Goal: Information Seeking & Learning: Compare options

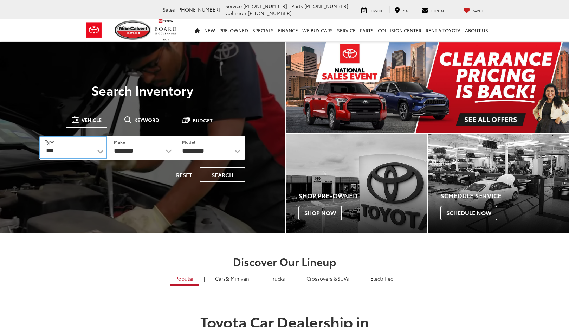
click at [91, 154] on select "*** *** **** *********" at bounding box center [73, 148] width 68 height 24
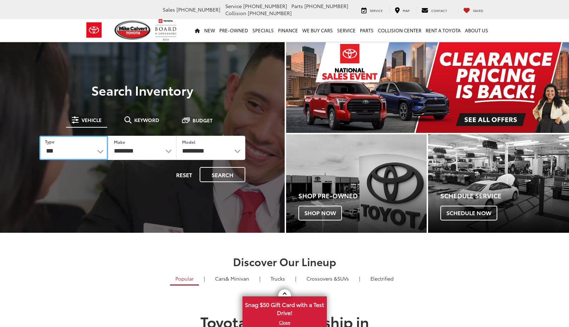
select select "******"
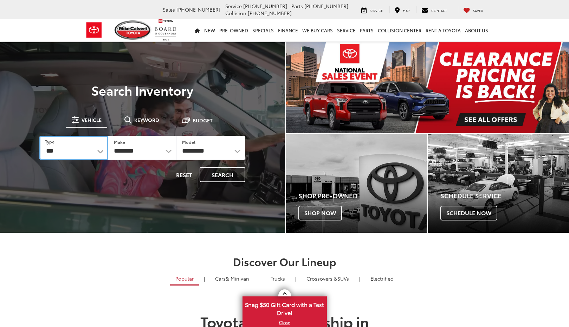
click at [39, 136] on select "*** *** **** *********" at bounding box center [73, 148] width 69 height 24
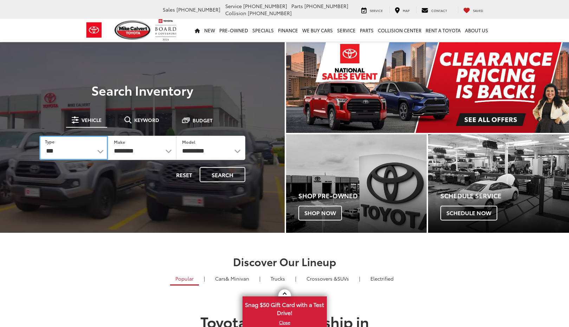
select select "******"
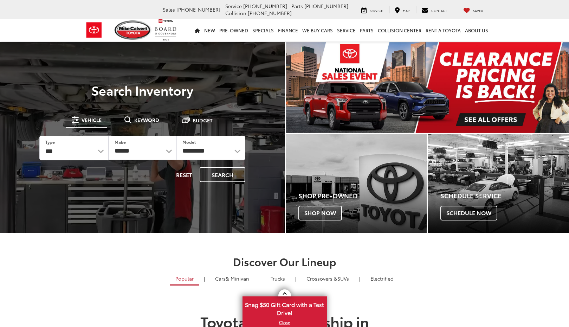
click at [0, 0] on div at bounding box center [0, 0] width 0 height 0
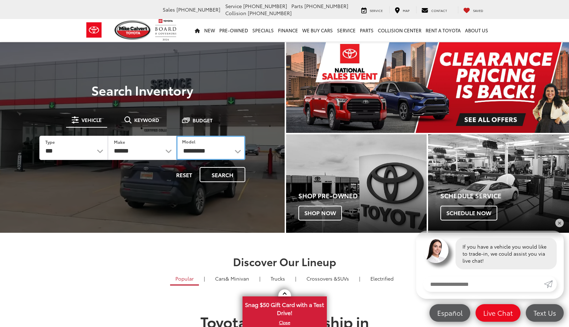
click at [206, 152] on select "**********" at bounding box center [210, 148] width 69 height 24
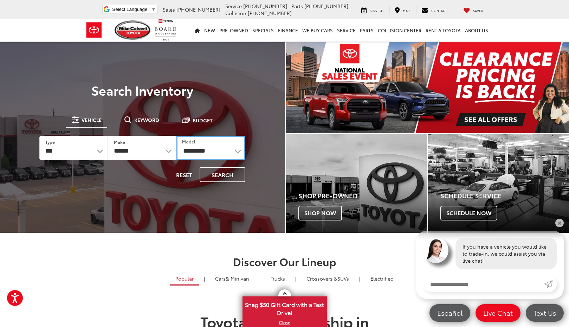
select select "**********"
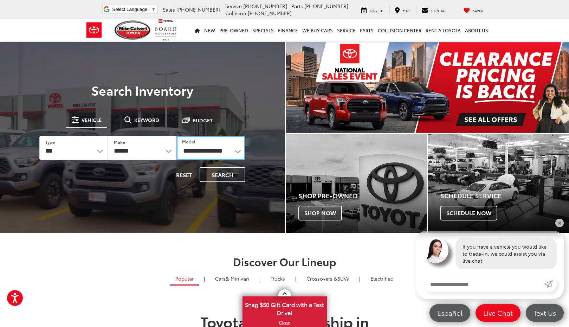
click at [176, 136] on select "**********" at bounding box center [210, 148] width 69 height 24
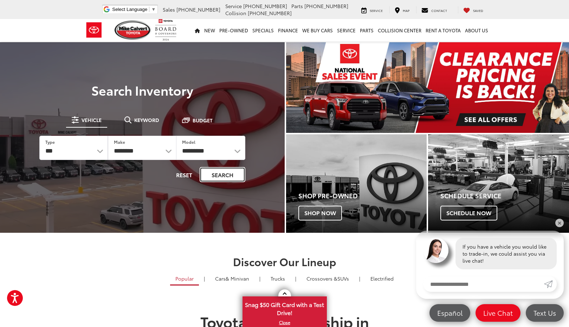
click at [224, 175] on button "Search" at bounding box center [223, 174] width 46 height 15
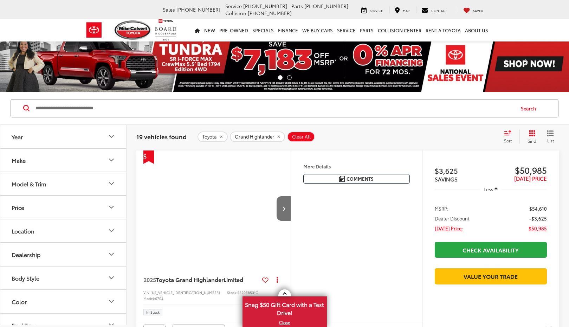
click at [57, 185] on button "Model & Trim" at bounding box center [63, 183] width 127 height 23
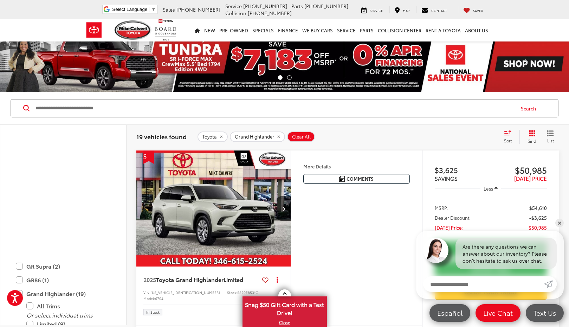
scroll to position [242, 0]
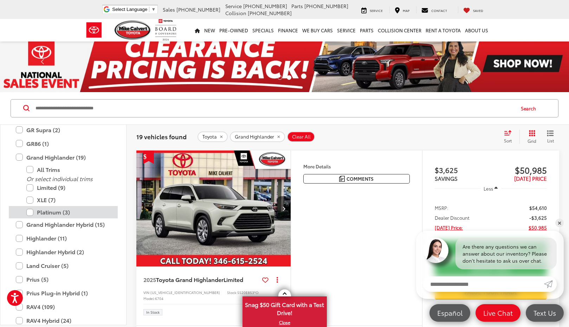
click at [31, 213] on label "Platinum (3)" at bounding box center [68, 212] width 84 height 12
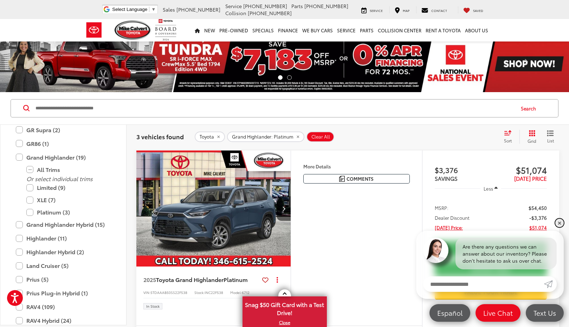
click at [562, 221] on link "✕" at bounding box center [559, 223] width 8 height 8
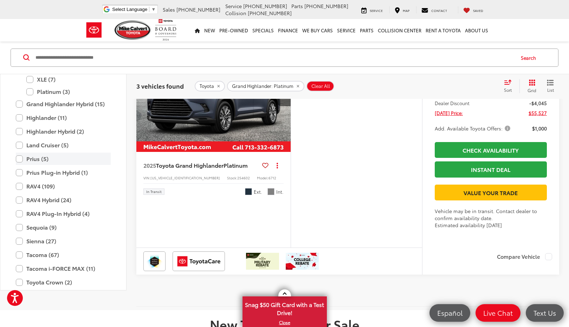
scroll to position [242, 0]
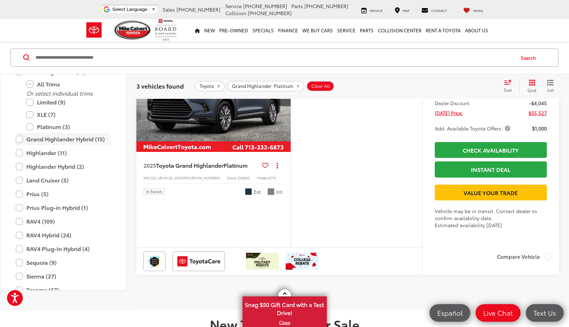
click at [19, 146] on label "Grand Highlander Hybrid (15)" at bounding box center [63, 139] width 95 height 12
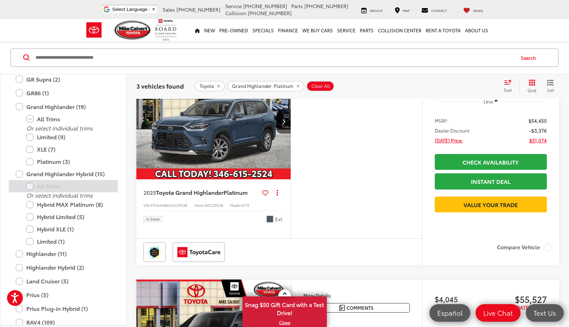
scroll to position [51, 0]
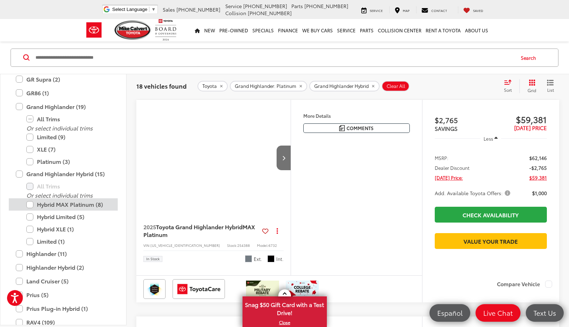
click at [33, 205] on label "Hybrid MAX Platinum (8)" at bounding box center [68, 204] width 84 height 12
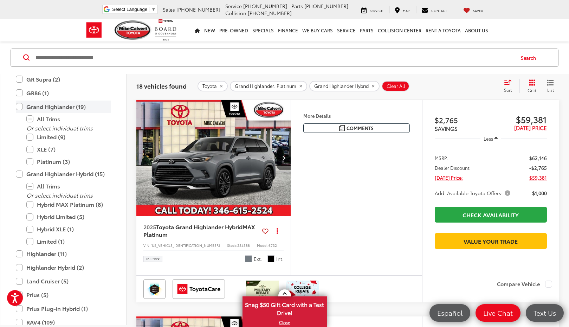
click at [20, 107] on label "Grand Highlander (19)" at bounding box center [63, 107] width 95 height 12
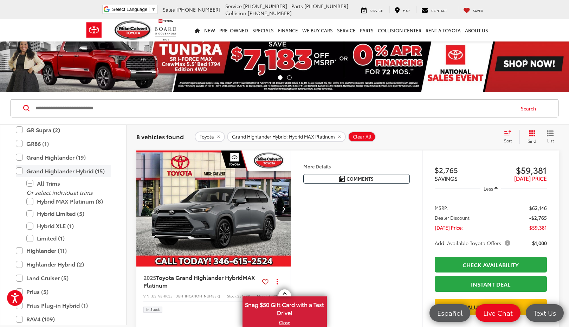
click at [20, 173] on label "Grand Highlander Hybrid (15)" at bounding box center [63, 171] width 95 height 12
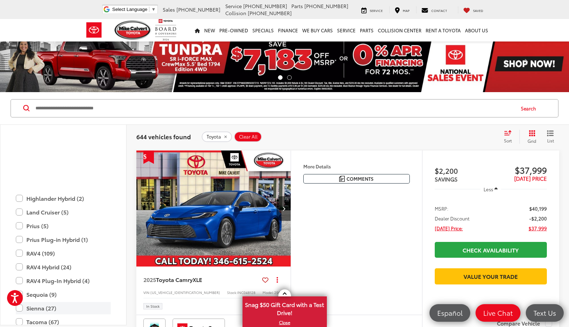
click at [20, 302] on label "Sienna (27)" at bounding box center [63, 308] width 95 height 12
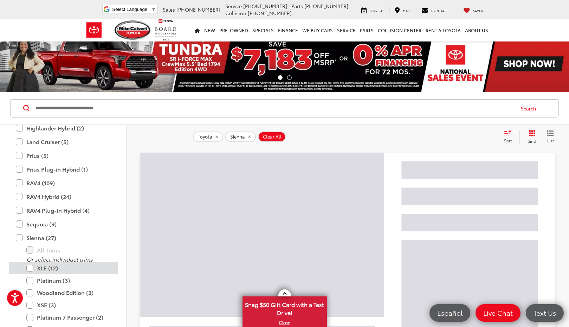
scroll to position [35, 0]
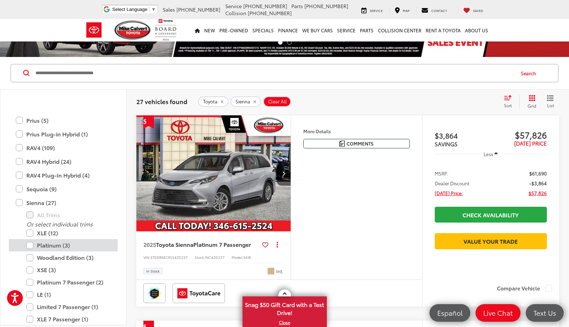
click at [31, 239] on label "Platinum (3)" at bounding box center [68, 245] width 84 height 12
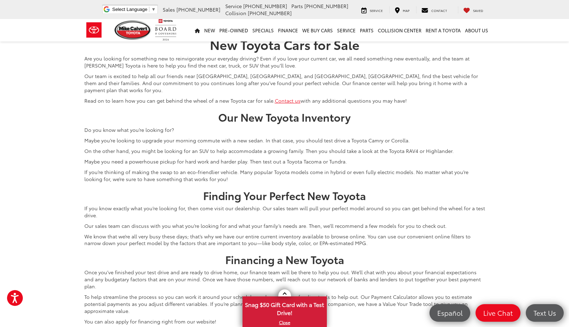
scroll to position [668, 0]
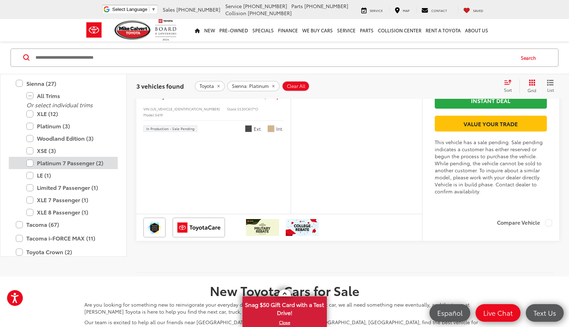
click at [31, 169] on label "Platinum 7 Passenger (2)" at bounding box center [68, 163] width 84 height 12
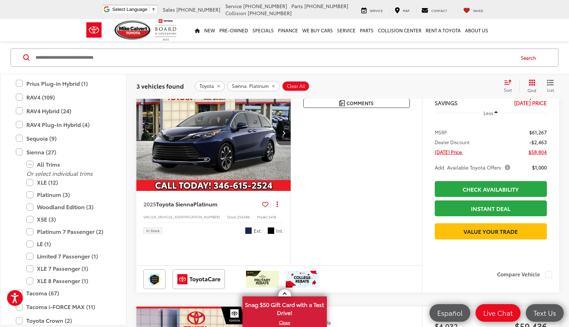
scroll to position [51, 0]
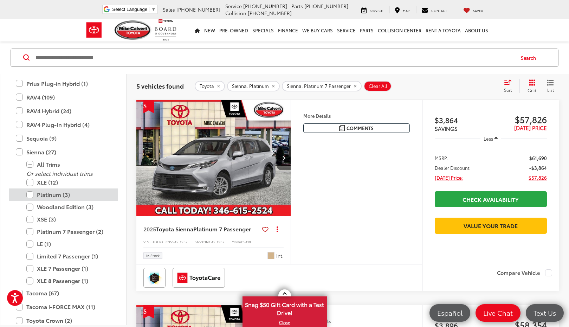
click at [30, 197] on label "Platinum (3)" at bounding box center [68, 195] width 84 height 12
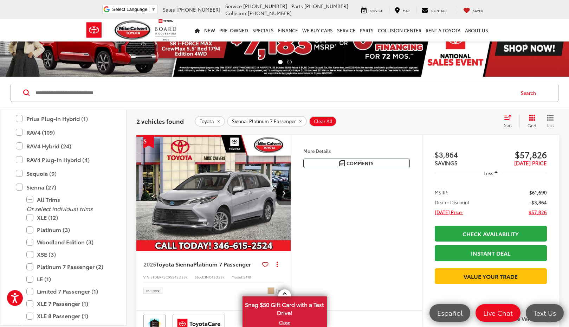
scroll to position [51, 0]
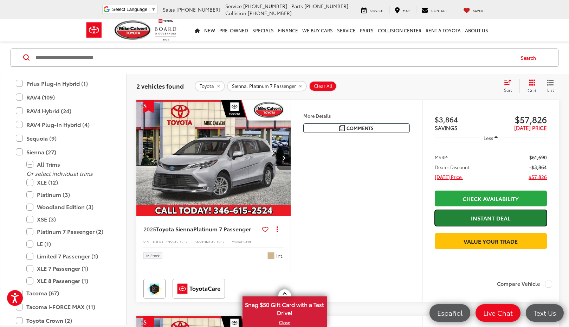
click at [475, 220] on link "Instant Deal" at bounding box center [491, 218] width 112 height 16
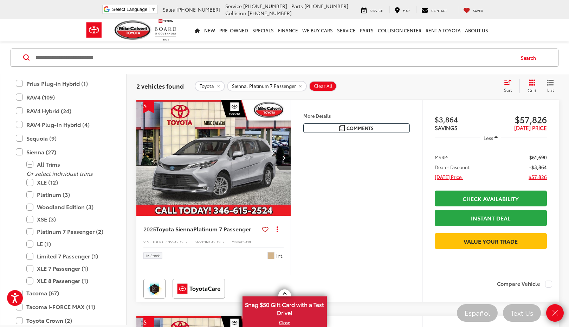
click at [386, 216] on div "Features Heated Steering Wheel 3rd Row Seating Android Auto Apple CarPlay Heate…" at bounding box center [356, 187] width 131 height 175
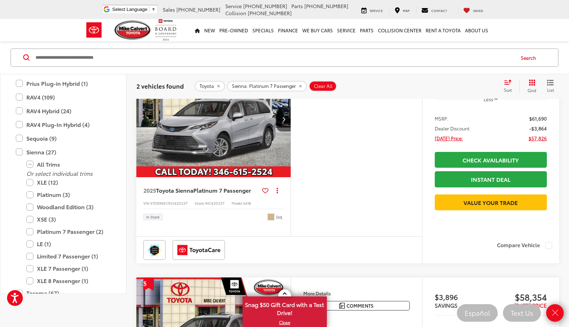
scroll to position [15, 0]
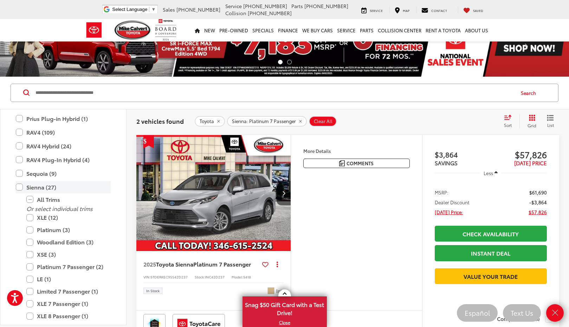
click at [18, 188] on label "Sienna (27)" at bounding box center [63, 187] width 95 height 12
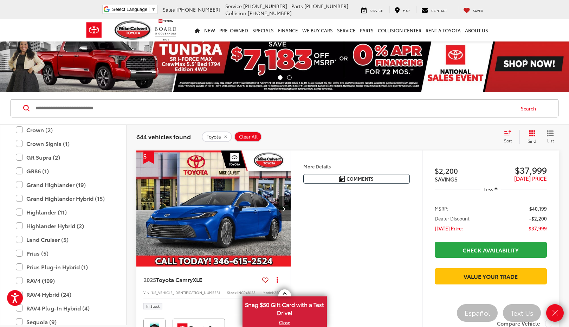
scroll to position [207, 0]
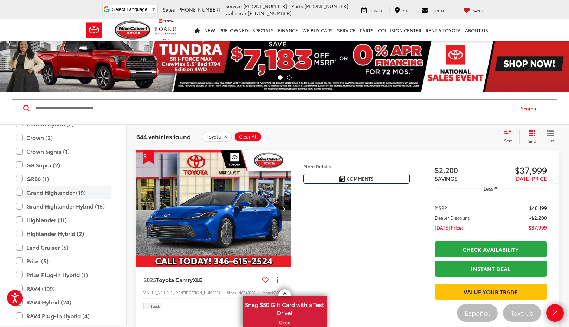
click at [21, 192] on label "Grand Highlander (19)" at bounding box center [63, 192] width 95 height 12
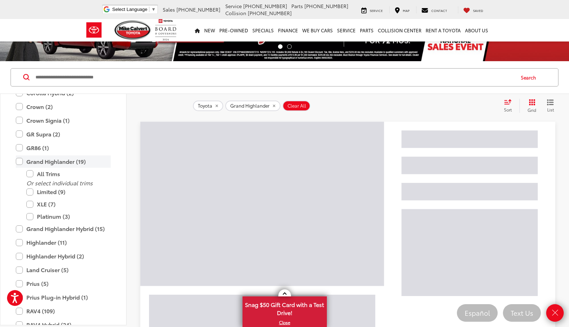
scroll to position [35, 0]
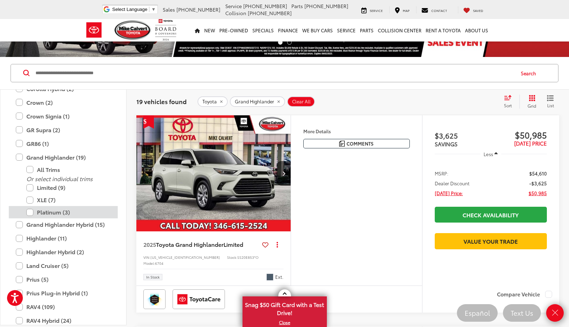
click at [31, 213] on label "Platinum (3)" at bounding box center [68, 212] width 84 height 12
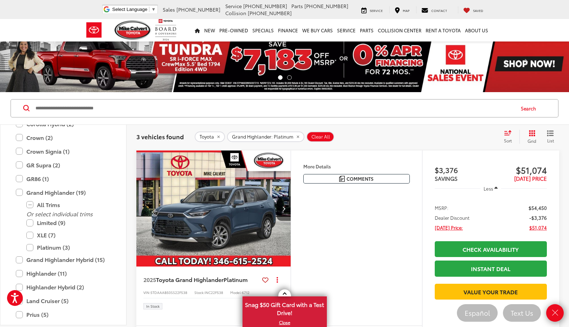
click at [371, 268] on div "Features Bluetooth® Heated Steering Wheel Remote Start 3rd Row Seating 4WD/AWD …" at bounding box center [356, 237] width 131 height 175
click at [371, 259] on div "Features Bluetooth® Heated Steering Wheel Remote Start 3rd Row Seating 4WD/AWD …" at bounding box center [356, 237] width 131 height 175
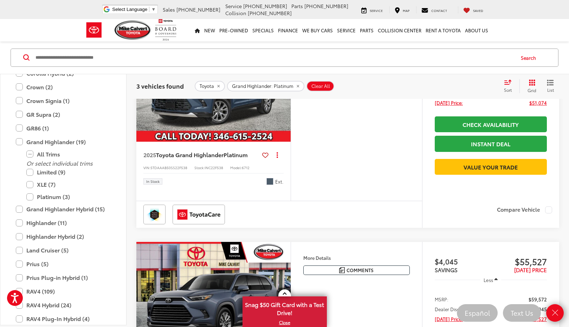
scroll to position [90, 0]
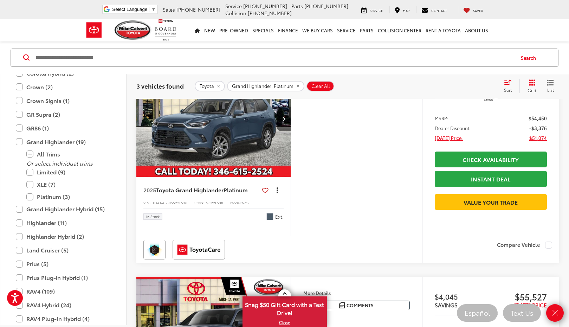
click at [279, 192] on button "Actions" at bounding box center [277, 190] width 12 height 12
click at [338, 201] on div "Features Bluetooth® Heated Steering Wheel Remote Start 3rd Row Seating 4WD/AWD …" at bounding box center [356, 148] width 131 height 175
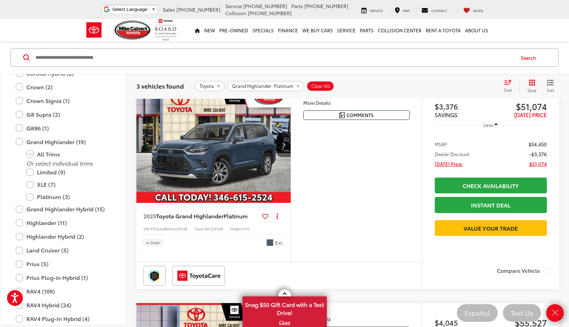
scroll to position [0, 0]
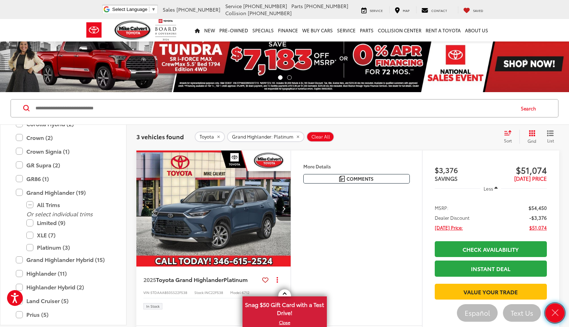
click at [555, 315] on icon "Close" at bounding box center [555, 313] width 10 height 10
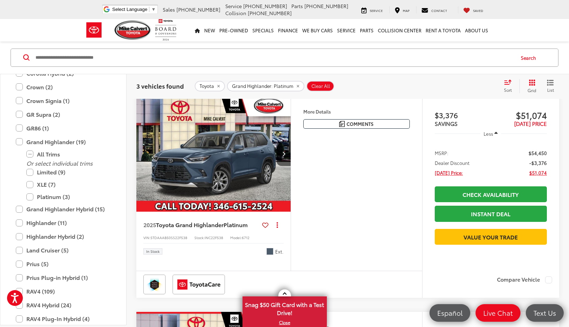
scroll to position [35, 0]
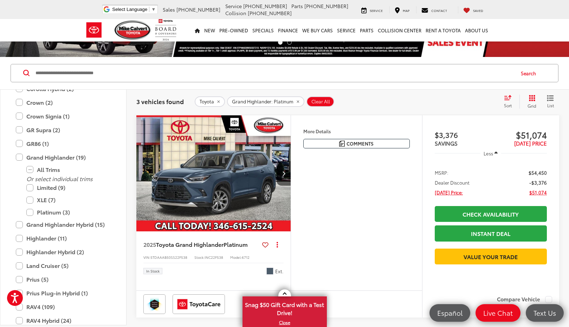
click at [258, 206] on img "2025 Toyota Grand Highlander Platinum 0" at bounding box center [213, 173] width 155 height 117
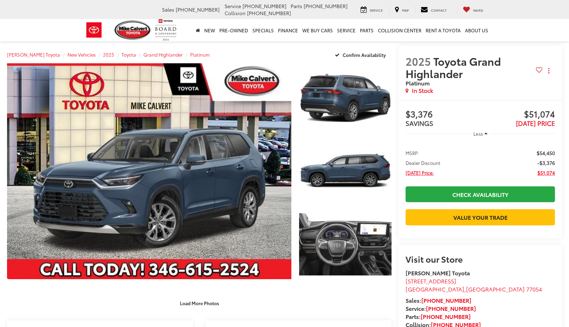
scroll to position [154, 0]
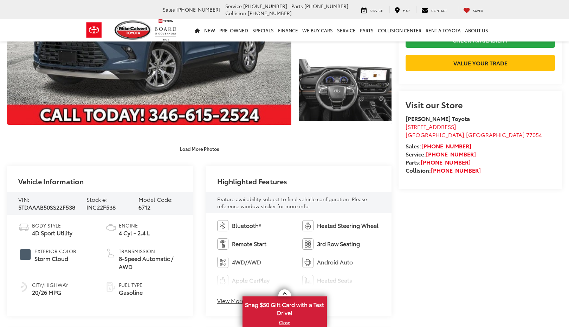
click at [257, 297] on button "View More Highlights..." at bounding box center [248, 301] width 62 height 8
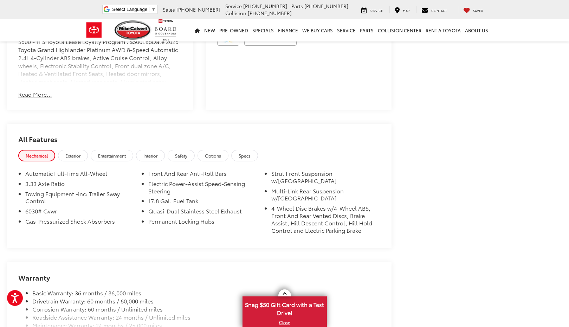
scroll to position [650, 0]
click at [120, 153] on span "Entertainment" at bounding box center [112, 155] width 28 height 6
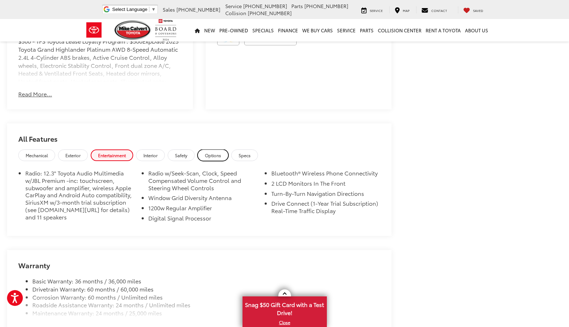
click at [217, 155] on span "Options" at bounding box center [213, 155] width 16 height 6
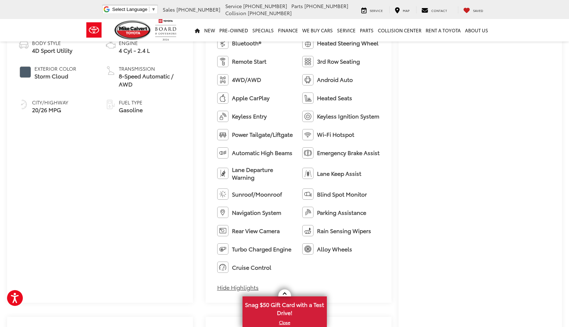
scroll to position [352, 0]
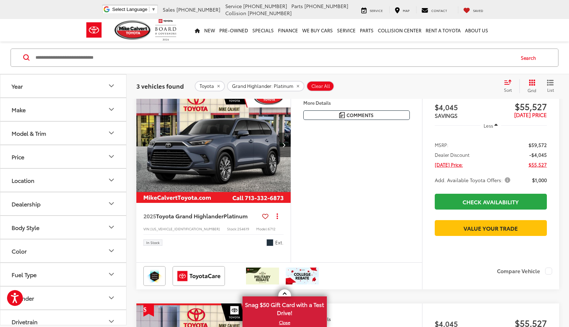
scroll to position [281, 0]
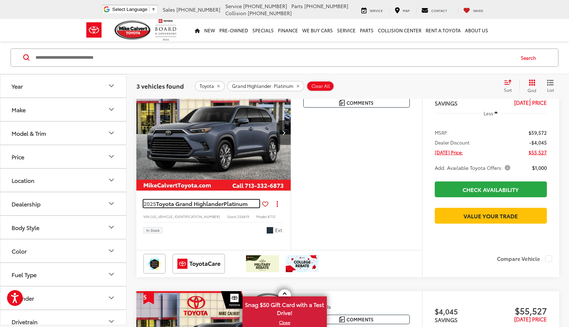
click at [218, 207] on span "Toyota Grand Highlander" at bounding box center [190, 203] width 68 height 8
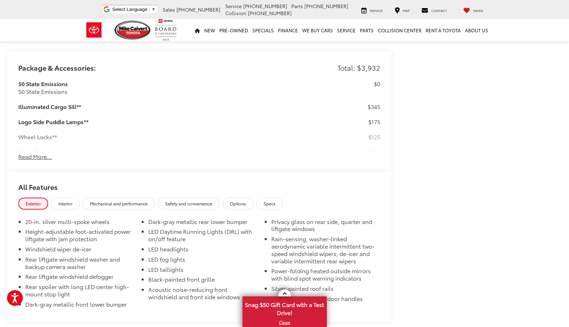
scroll to position [598, 0]
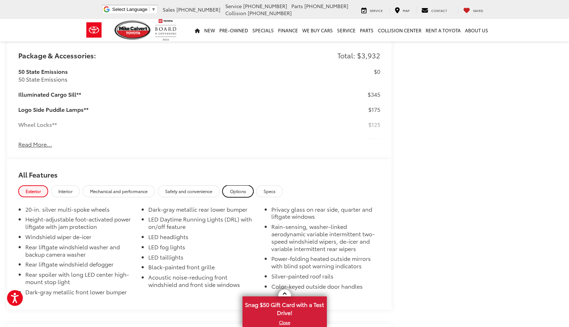
click at [235, 188] on span "Options" at bounding box center [238, 191] width 16 height 6
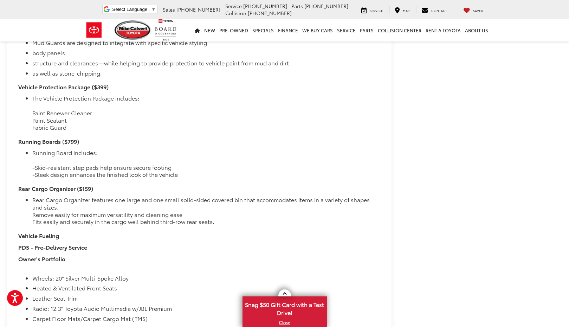
scroll to position [1160, 0]
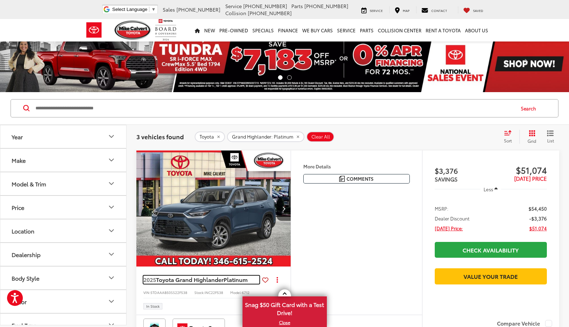
click at [211, 281] on span "Toyota Grand Highlander" at bounding box center [190, 279] width 68 height 8
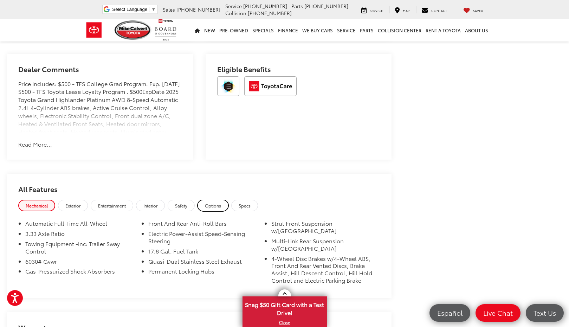
click at [212, 210] on link "Options" at bounding box center [213, 206] width 31 height 12
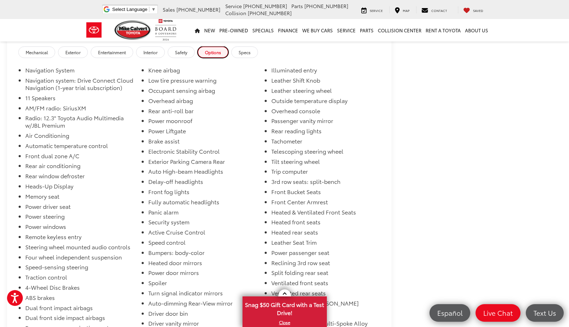
scroll to position [572, 0]
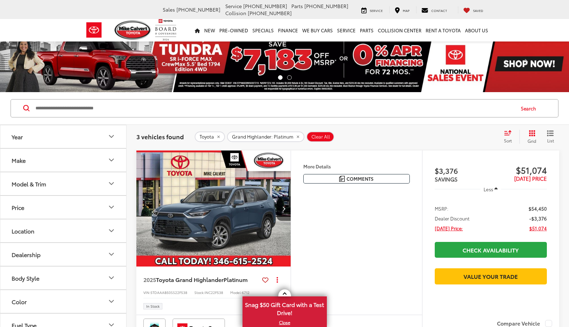
scroll to position [176, 0]
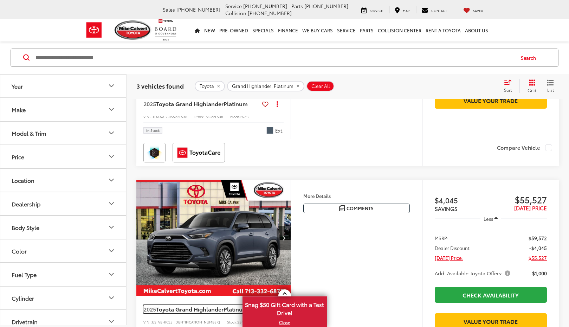
click at [220, 305] on span "Toyota Grand Highlander" at bounding box center [190, 309] width 68 height 8
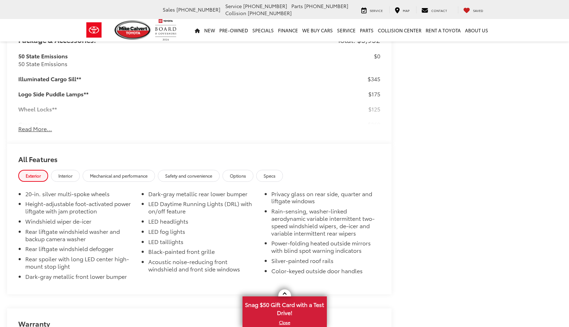
scroll to position [635, 0]
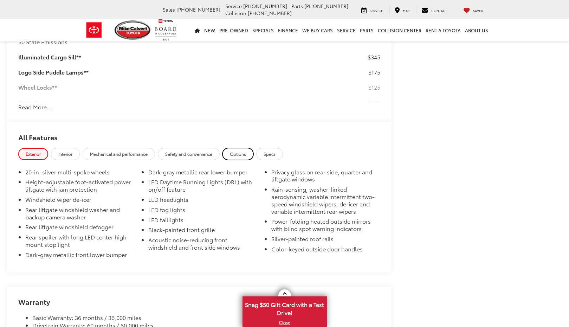
click at [241, 152] on link "Options" at bounding box center [238, 154] width 31 height 12
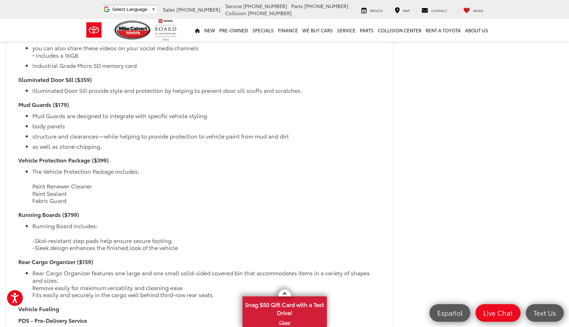
scroll to position [1122, 0]
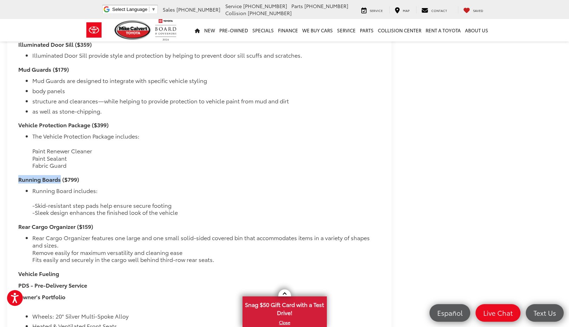
drag, startPoint x: 18, startPoint y: 172, endPoint x: 60, endPoint y: 172, distance: 42.2
copy strong "Running Boards"
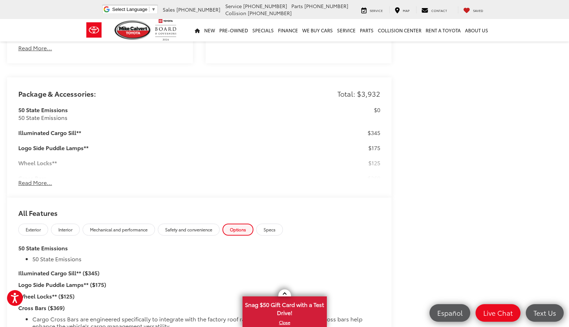
scroll to position [524, 0]
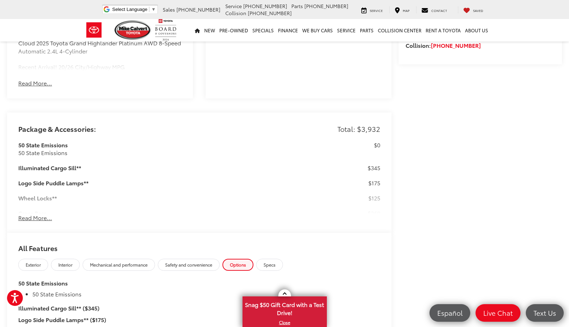
click at [28, 214] on button "Read More..." at bounding box center [35, 218] width 34 height 8
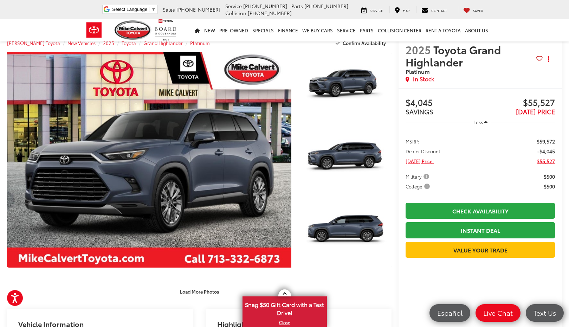
scroll to position [0, 0]
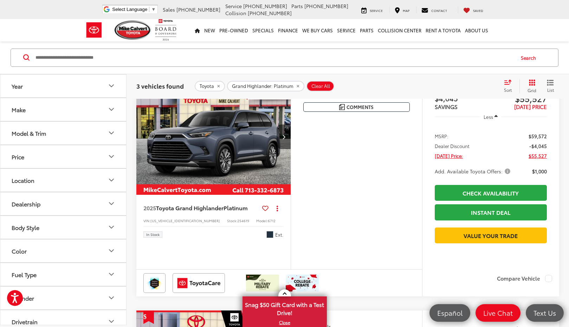
scroll to position [281, 0]
